Goal: Find specific fact: Find specific fact

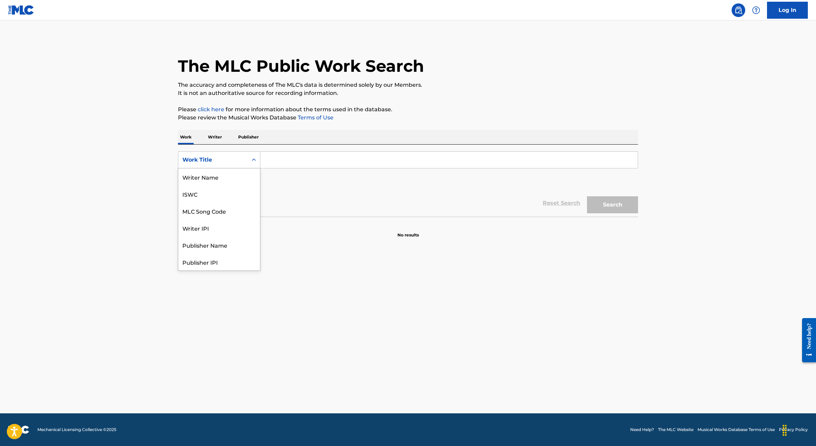
click at [216, 162] on div "Work Title" at bounding box center [212, 160] width 61 height 8
click at [218, 180] on div "MLC Song Code" at bounding box center [219, 176] width 82 height 17
click at [304, 164] on input "Search Form" at bounding box center [448, 160] width 377 height 16
paste input "AW89PM"
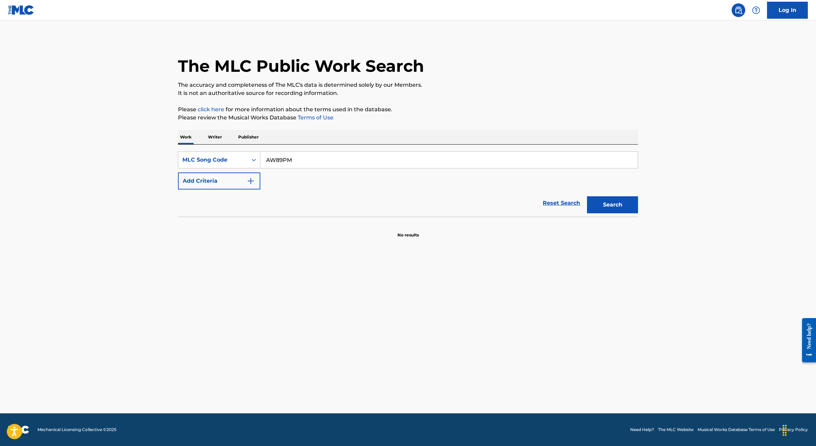
type input "AW89PM"
click at [607, 206] on button "Search" at bounding box center [612, 204] width 51 height 17
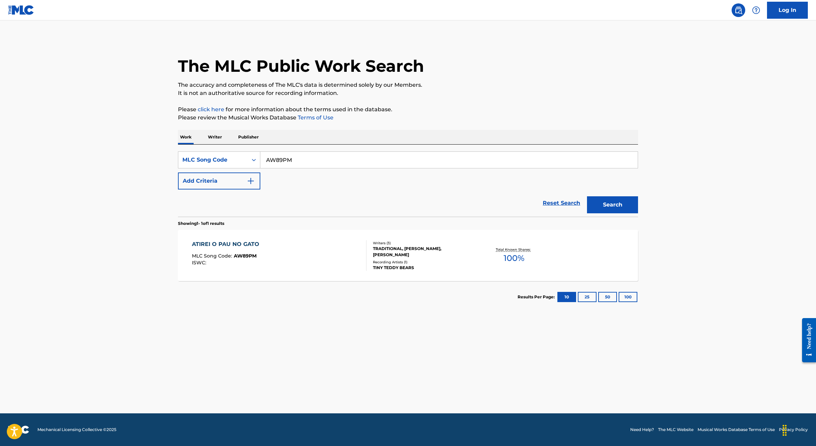
click at [229, 244] on div "ATIREI O PAU NO GATO" at bounding box center [227, 244] width 71 height 8
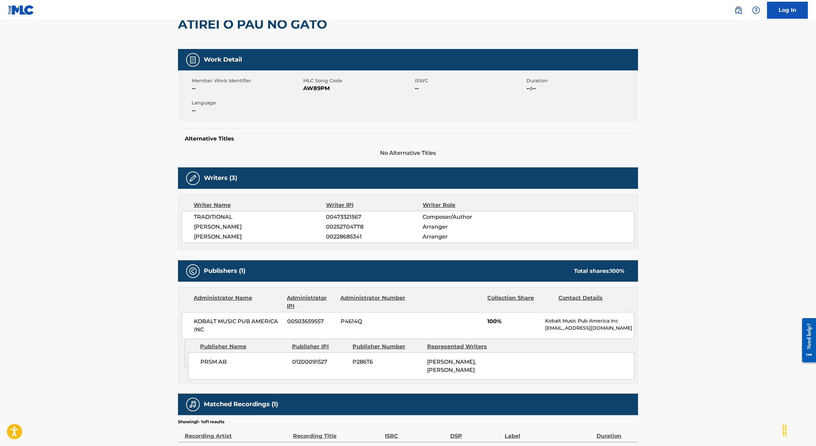
scroll to position [74, 0]
